Goal: Information Seeking & Learning: Learn about a topic

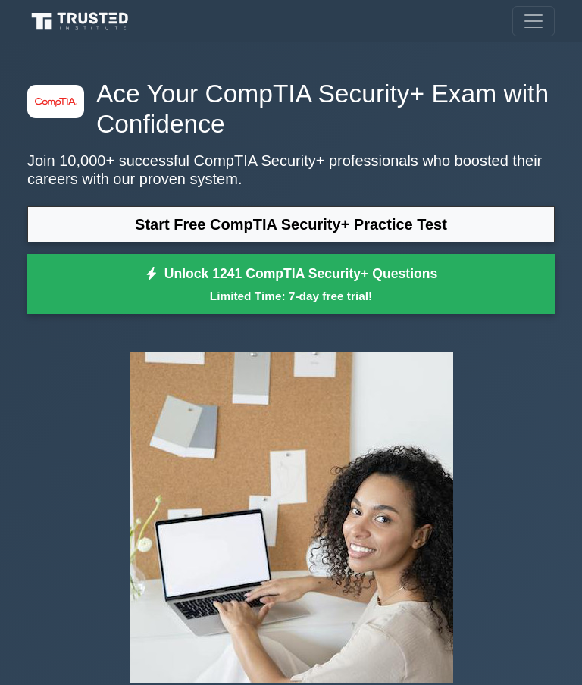
click at [93, 224] on link "Start Free CompTIA Security+ Practice Test" at bounding box center [290, 224] width 527 height 36
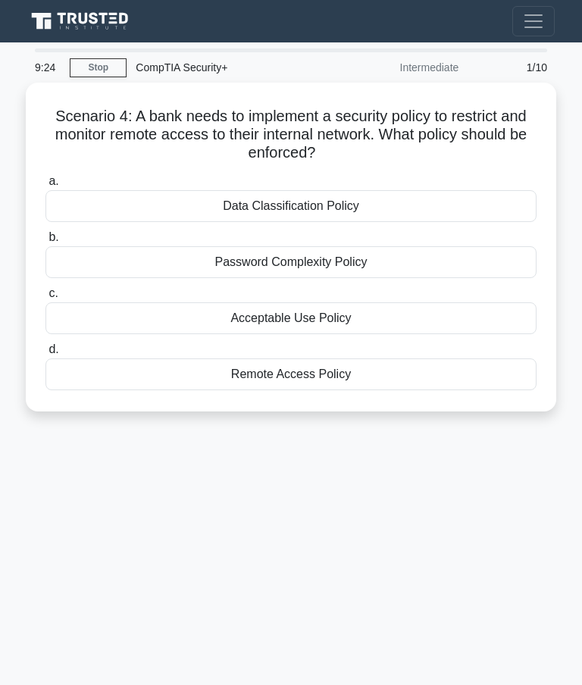
click at [166, 205] on div "Data Classification Policy" at bounding box center [290, 206] width 491 height 32
click at [45, 186] on input "a. Data Classification Policy" at bounding box center [45, 181] width 0 height 10
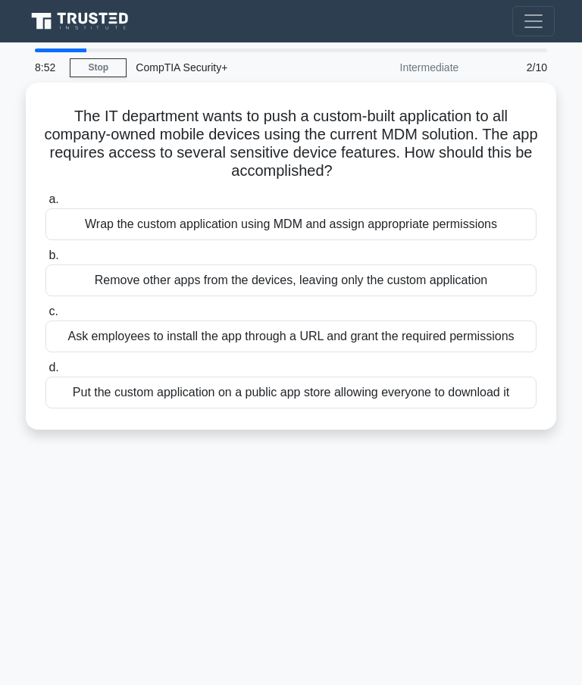
click at [130, 218] on div "Wrap the custom application using MDM and assign appropriate permissions" at bounding box center [290, 224] width 491 height 32
click at [45, 204] on input "a. Wrap the custom application using MDM and assign appropriate permissions" at bounding box center [45, 200] width 0 height 10
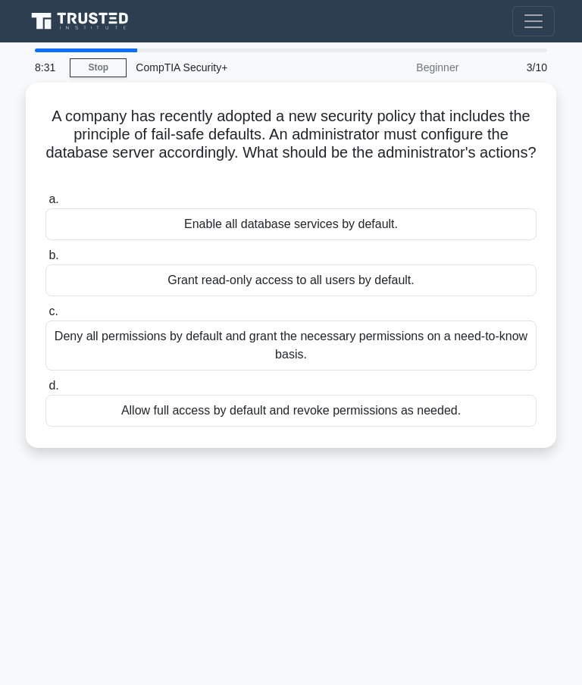
click at [173, 334] on div "Deny all permissions by default and grant the necessary permissions on a need-t…" at bounding box center [290, 345] width 491 height 50
click at [45, 317] on input "c. Deny all permissions by default and grant the necessary permissions on a nee…" at bounding box center [45, 312] width 0 height 10
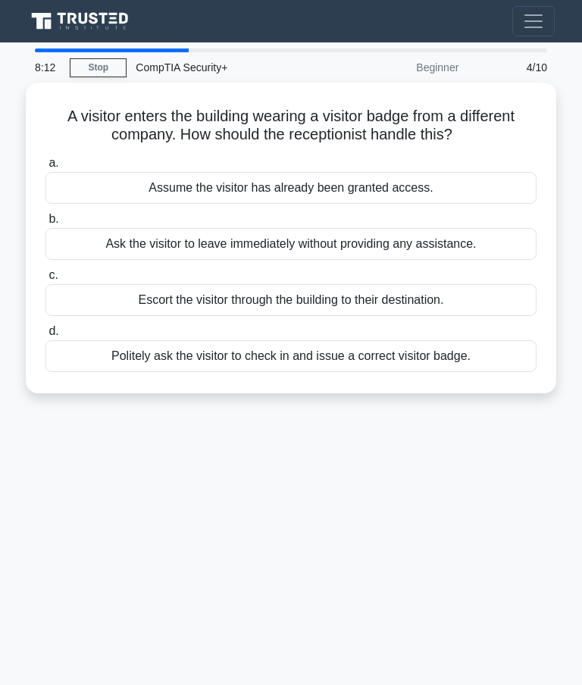
click at [430, 360] on div "Politely ask the visitor to check in and issue a correct visitor badge." at bounding box center [290, 356] width 491 height 32
click at [45, 336] on input "d. Politely ask the visitor to check in and issue a correct visitor badge." at bounding box center [45, 331] width 0 height 10
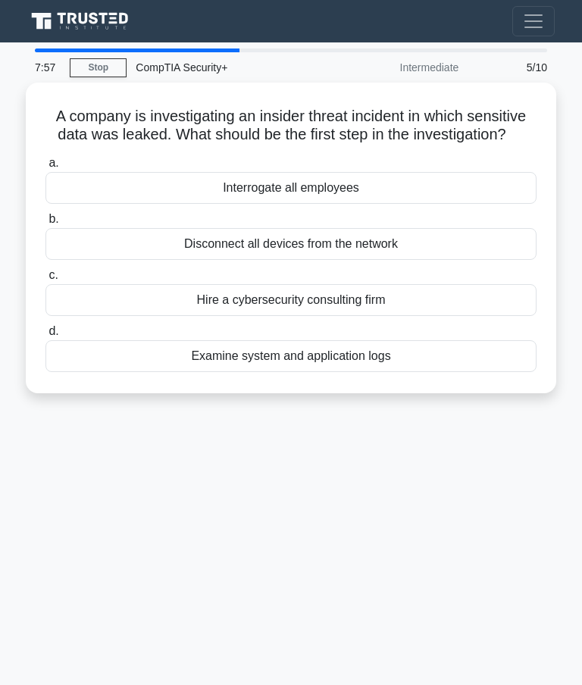
click at [389, 370] on div "Examine system and application logs" at bounding box center [290, 356] width 491 height 32
click at [45, 336] on input "d. Examine system and application logs" at bounding box center [45, 331] width 0 height 10
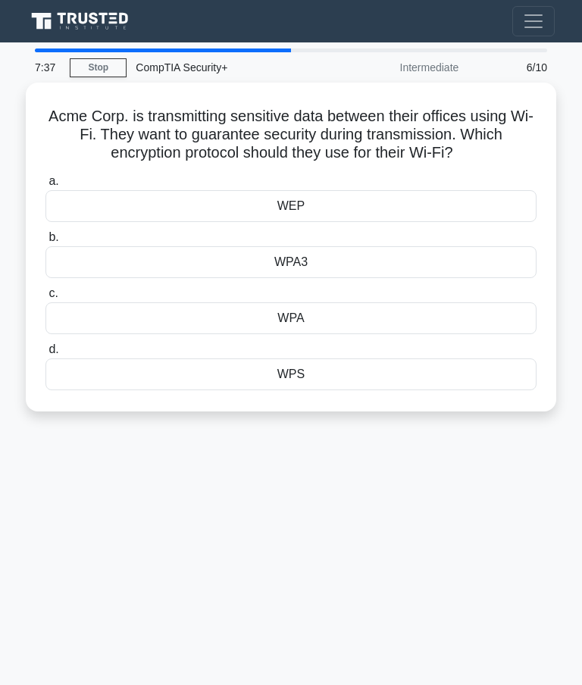
click at [218, 277] on div "WPA3" at bounding box center [290, 262] width 491 height 32
click at [45, 242] on input "b. WPA3" at bounding box center [45, 237] width 0 height 10
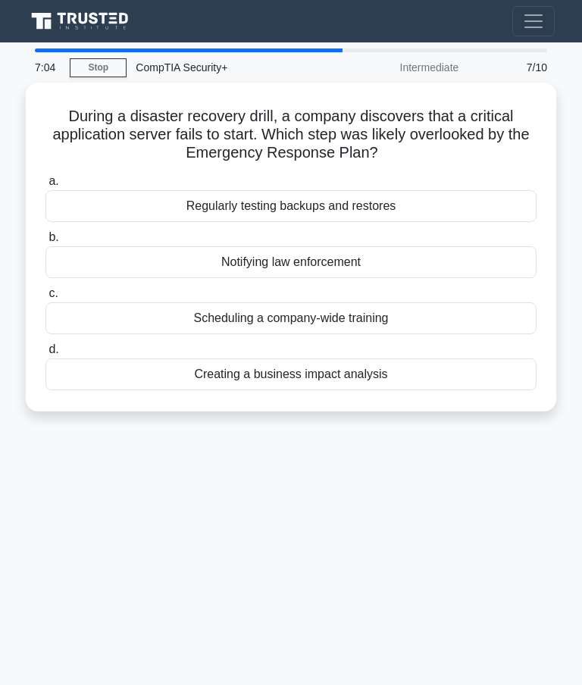
click at [176, 373] on div "Creating a business impact analysis" at bounding box center [290, 374] width 491 height 32
click at [45, 354] on input "d. Creating a business impact analysis" at bounding box center [45, 350] width 0 height 10
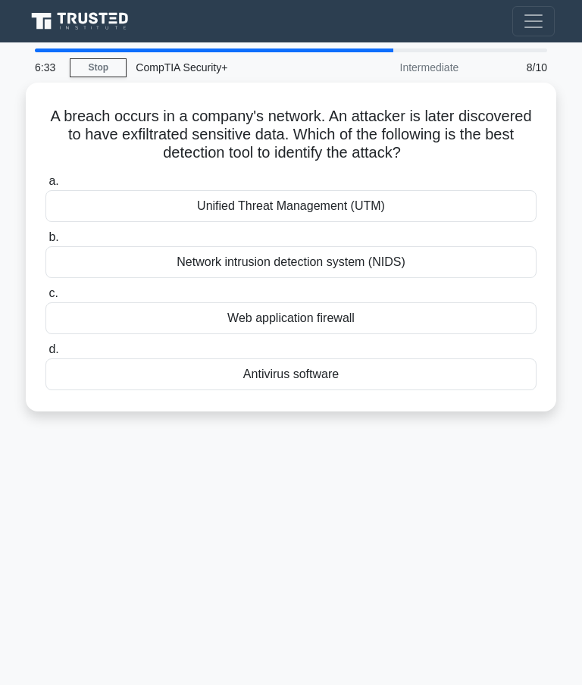
click at [170, 253] on div "Network intrusion detection system (NIDS)" at bounding box center [290, 262] width 491 height 32
click at [45, 242] on input "b. Network intrusion detection system (NIDS)" at bounding box center [45, 237] width 0 height 10
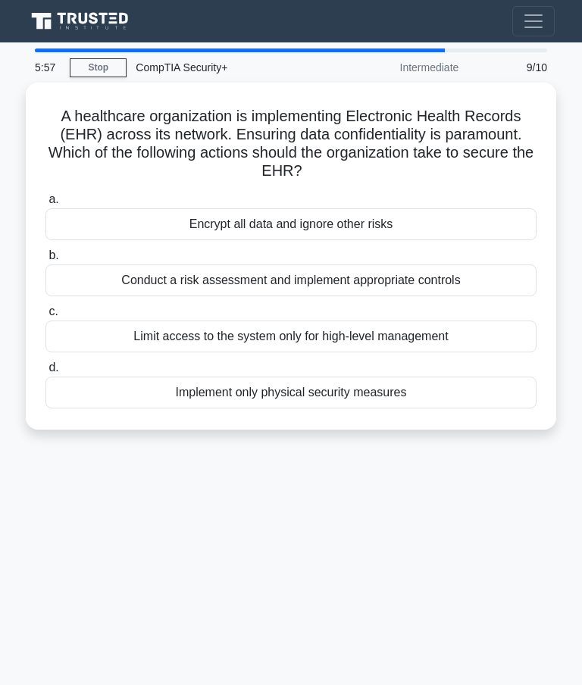
click at [120, 276] on div "Conduct a risk assessment and implement appropriate controls" at bounding box center [290, 280] width 491 height 32
click at [45, 260] on input "b. Conduct a risk assessment and implement appropriate controls" at bounding box center [45, 256] width 0 height 10
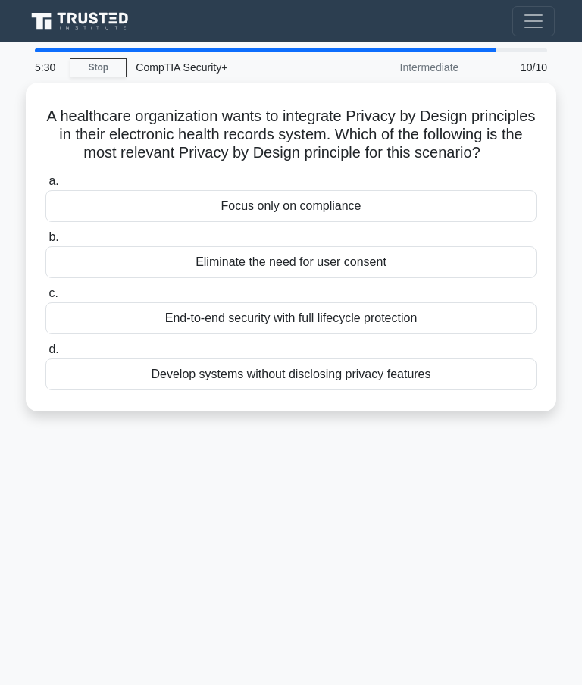
click at [173, 329] on div "End-to-end security with full lifecycle protection" at bounding box center [290, 318] width 491 height 32
click at [45, 298] on input "c. End-to-end security with full lifecycle protection" at bounding box center [45, 294] width 0 height 10
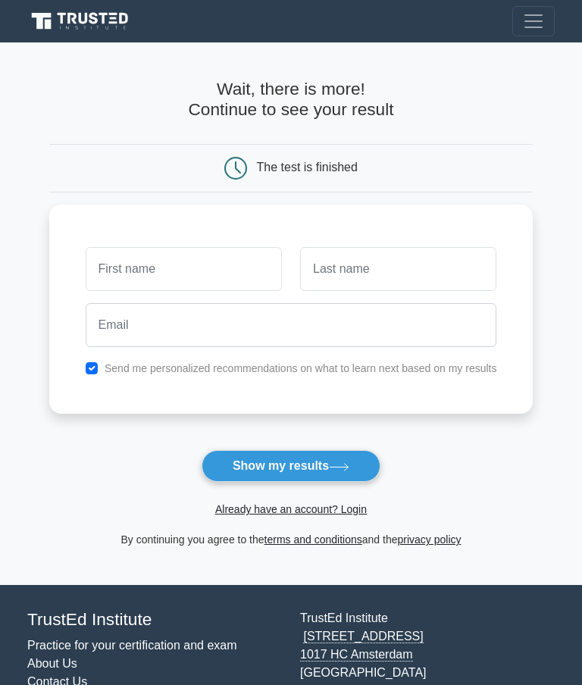
click at [325, 454] on button "Show my results" at bounding box center [290, 466] width 179 height 32
click at [496, 247] on input "text" at bounding box center [398, 269] width 196 height 44
